Goal: Task Accomplishment & Management: Manage account settings

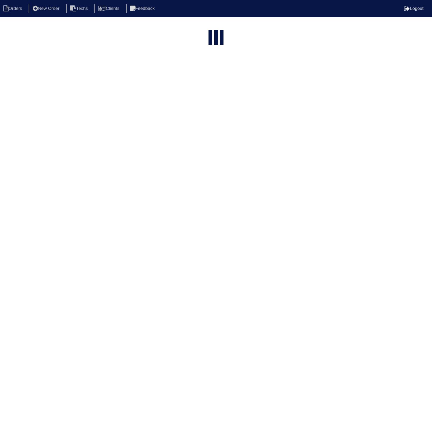
select select "15"
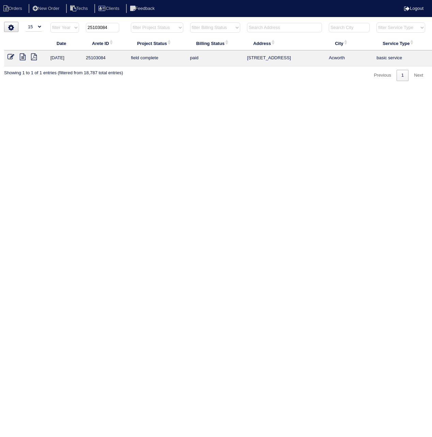
drag, startPoint x: 98, startPoint y: 29, endPoint x: 119, endPoint y: 30, distance: 21.1
click at [119, 30] on th "25103084" at bounding box center [104, 29] width 45 height 14
type input "25101776"
click at [12, 58] on icon at bounding box center [10, 56] width 7 height 7
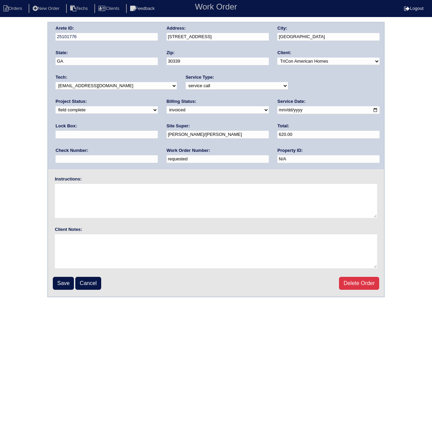
click at [167, 109] on select "need to quote quoted need to invoice invoiced paid warranty purchase order need…" at bounding box center [218, 109] width 102 height 7
select select "paid"
click at [167, 106] on select "need to quote quoted need to invoice invoiced paid warranty purchase order need…" at bounding box center [218, 109] width 102 height 7
click at [158, 155] on input "text" at bounding box center [107, 159] width 102 height 8
paste input "707301"
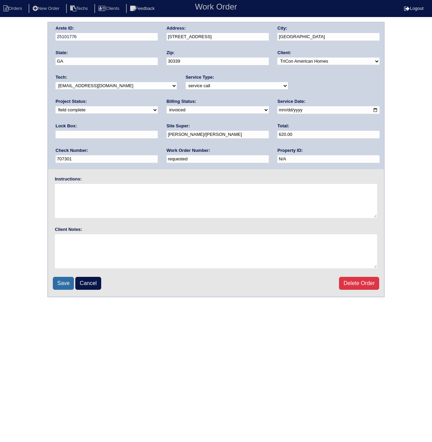
type input "707301"
click at [59, 287] on input "Save" at bounding box center [63, 283] width 21 height 13
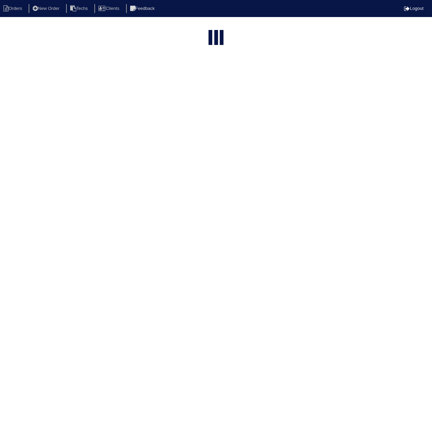
select select "15"
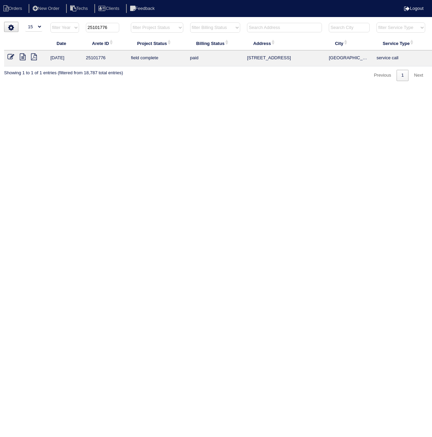
drag, startPoint x: 98, startPoint y: 28, endPoint x: 135, endPoint y: 31, distance: 37.0
click at [135, 30] on tr "filter Year -- Any Year -- 2025 2024 2023 2022 2021 2020 2019 25101776 filter P…" at bounding box center [299, 29] width 591 height 14
type input "25102624"
click at [12, 55] on icon at bounding box center [10, 56] width 7 height 7
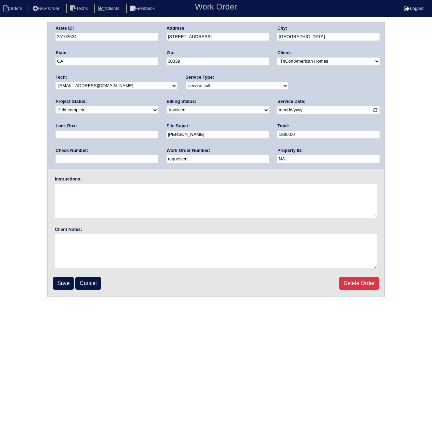
click at [167, 113] on select "need to quote quoted need to invoice invoiced paid warranty purchase order need…" at bounding box center [218, 109] width 102 height 7
select select "paid"
click at [167, 106] on select "need to quote quoted need to invoice invoiced paid warranty purchase order need…" at bounding box center [218, 109] width 102 height 7
paste input "707301"
type input "707301"
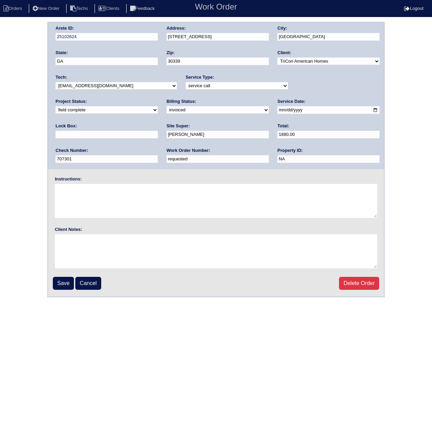
click at [58, 285] on input "Save" at bounding box center [63, 283] width 21 height 13
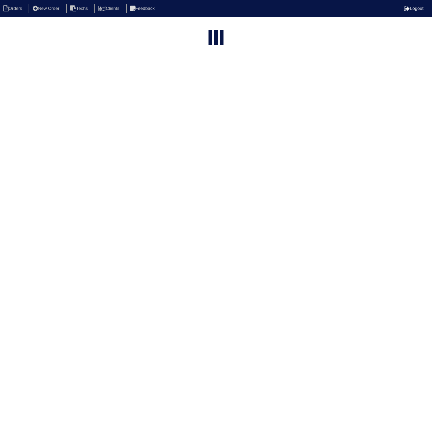
select select "15"
